Goal: Use online tool/utility: Utilize a website feature to perform a specific function

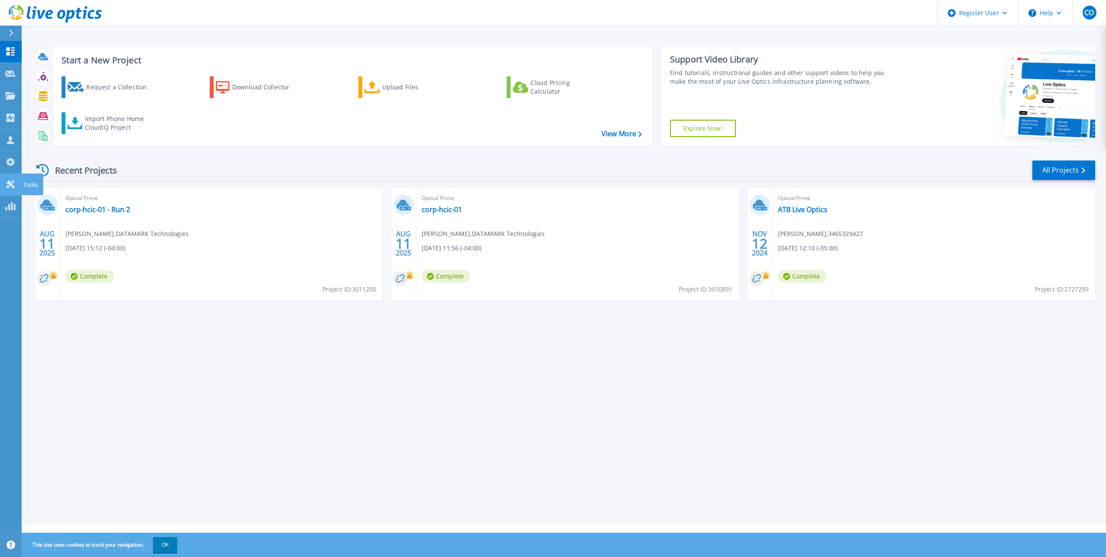
click at [11, 185] on icon at bounding box center [10, 184] width 8 height 8
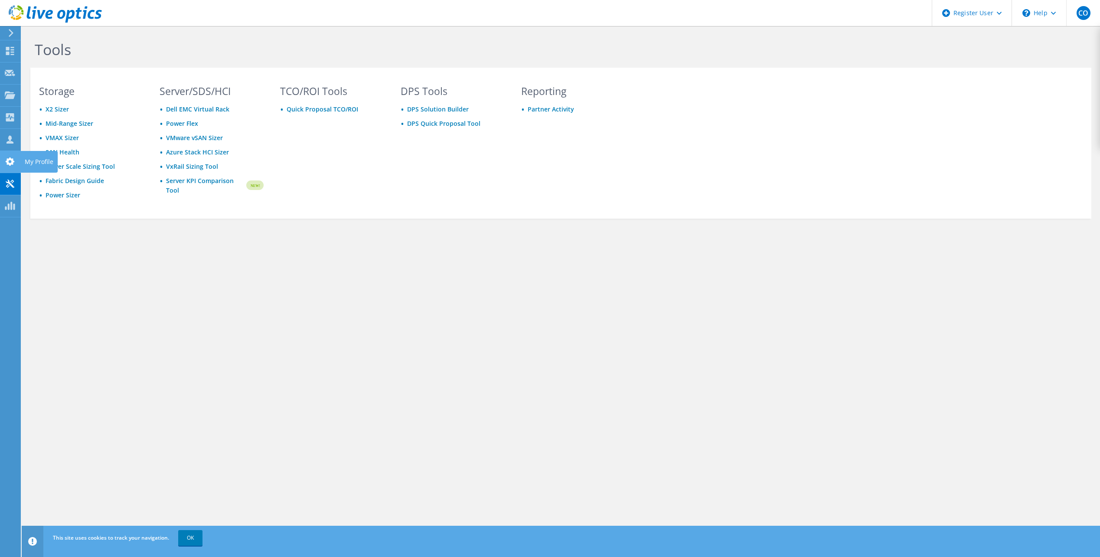
click at [6, 166] on div at bounding box center [10, 163] width 10 height 10
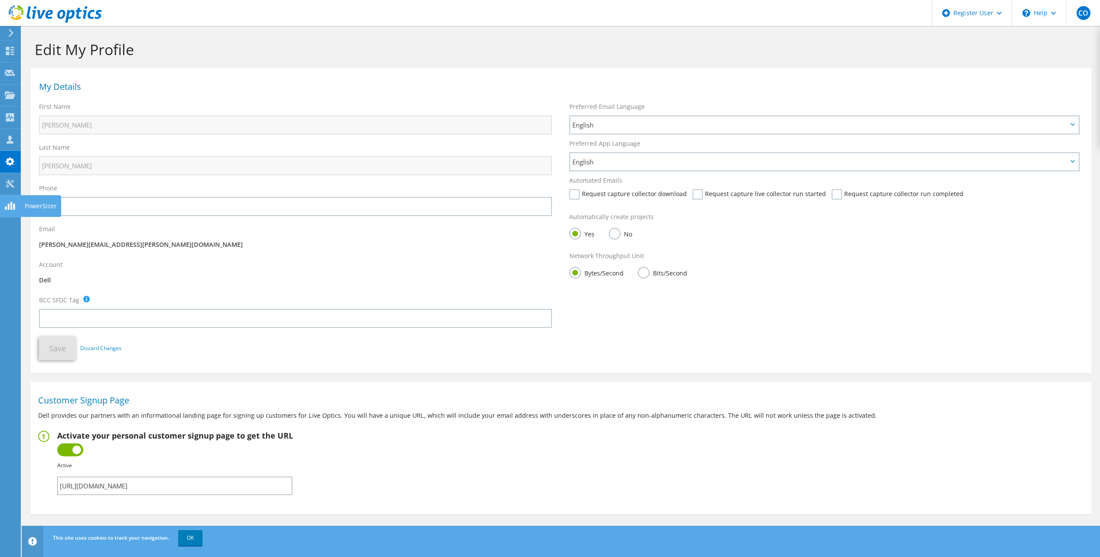
click at [11, 202] on use at bounding box center [10, 206] width 10 height 8
click at [13, 52] on use at bounding box center [10, 51] width 8 height 8
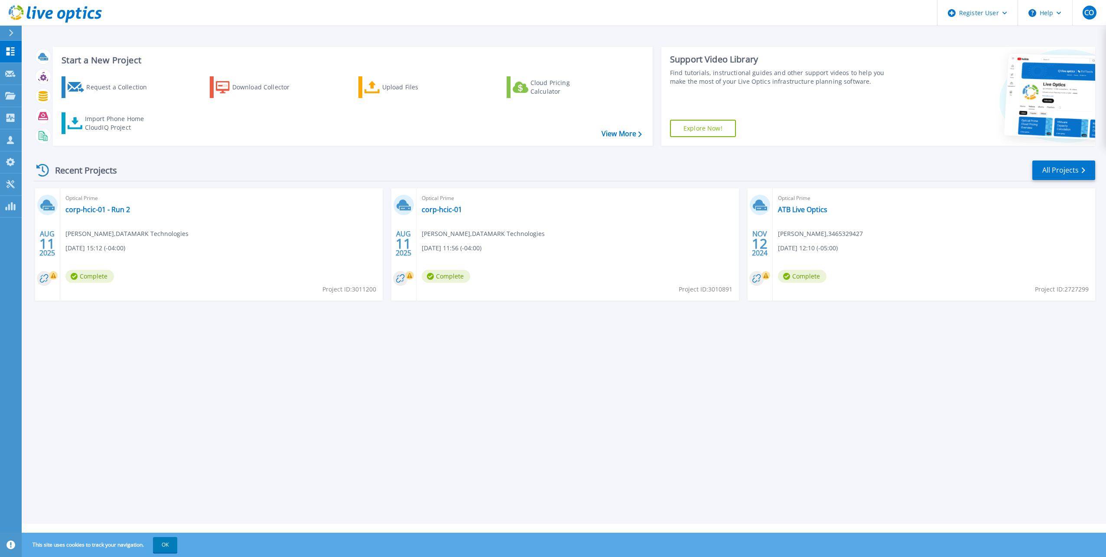
click at [18, 32] on div at bounding box center [15, 33] width 14 height 15
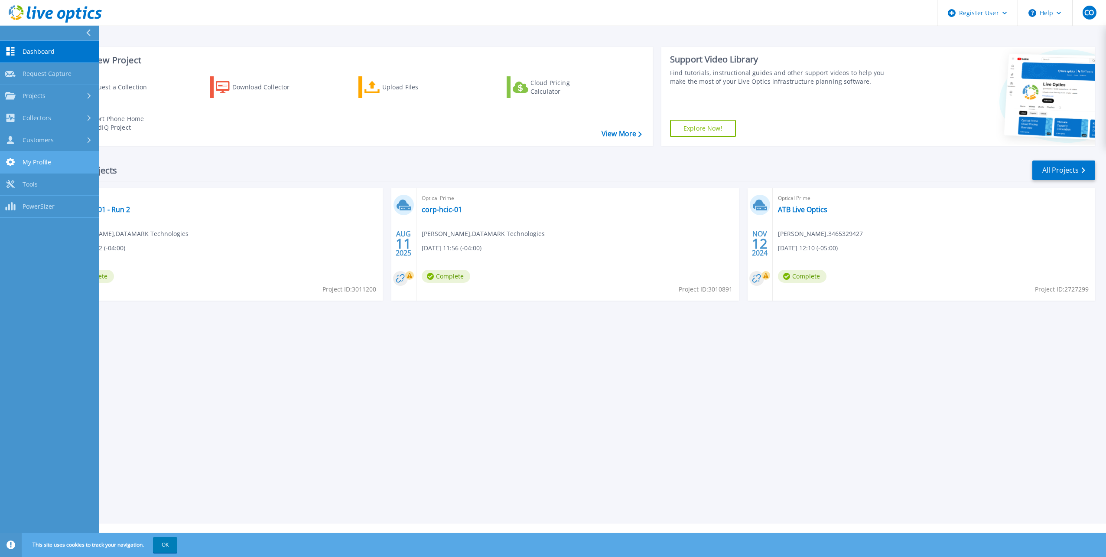
click at [79, 156] on link "My Profile My Profile" at bounding box center [49, 162] width 99 height 22
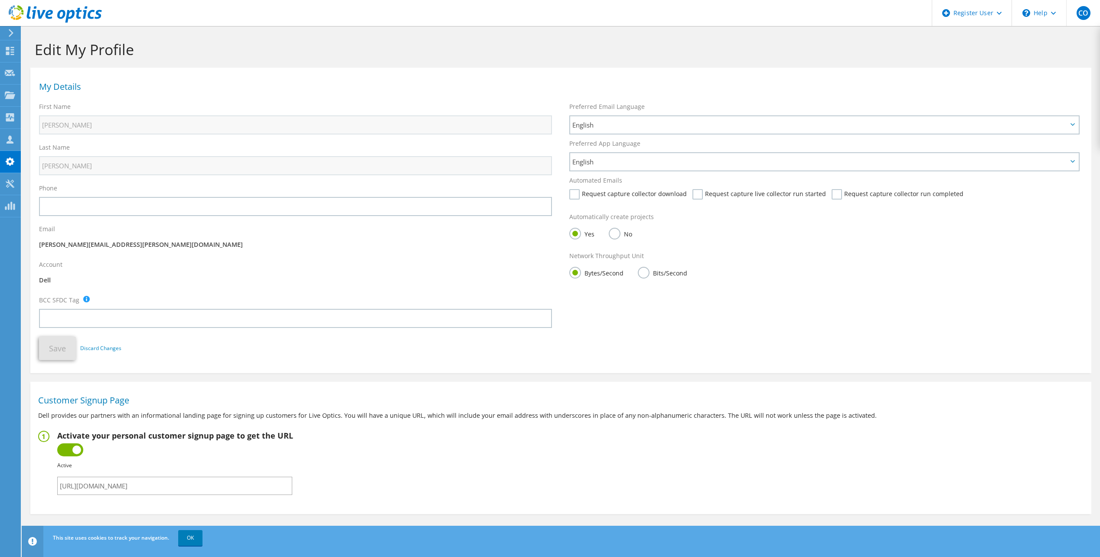
click at [12, 32] on icon at bounding box center [11, 33] width 7 height 8
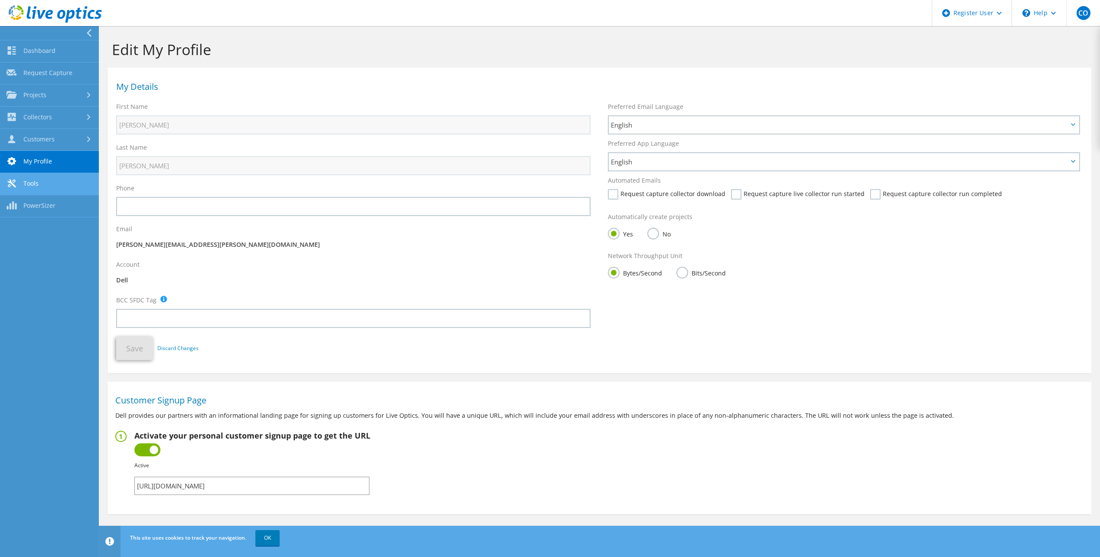
click at [38, 178] on link "Tools" at bounding box center [49, 184] width 99 height 22
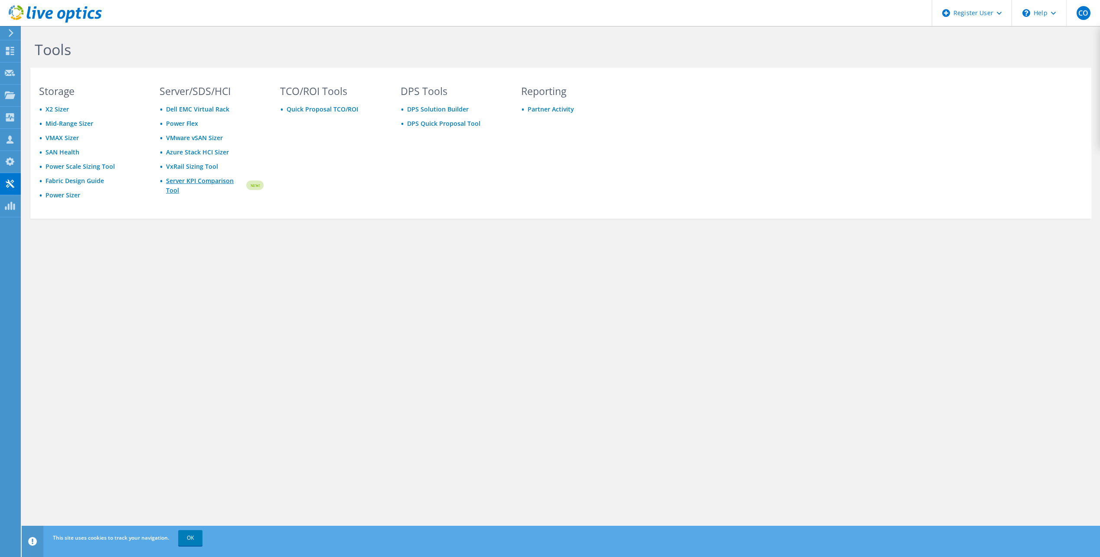
click at [199, 180] on link "Server KPI Comparison Tool" at bounding box center [205, 185] width 79 height 19
click at [1056, 15] on div "\n Help" at bounding box center [1038, 13] width 55 height 26
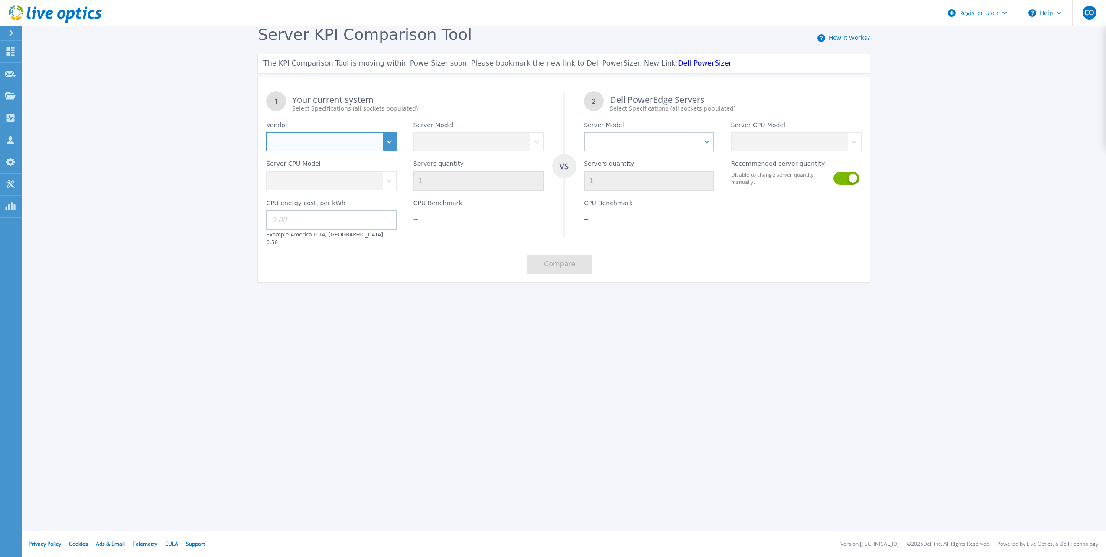
click at [375, 137] on select "Dell HPE Lenovo Supermicro" at bounding box center [331, 142] width 130 height 20
